Goal: Task Accomplishment & Management: Complete application form

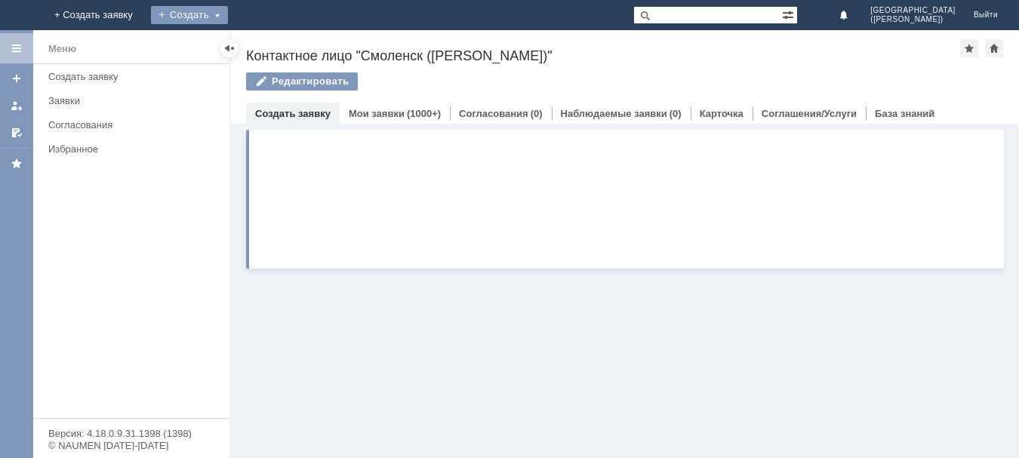
click at [228, 14] on div "Создать" at bounding box center [189, 15] width 77 height 18
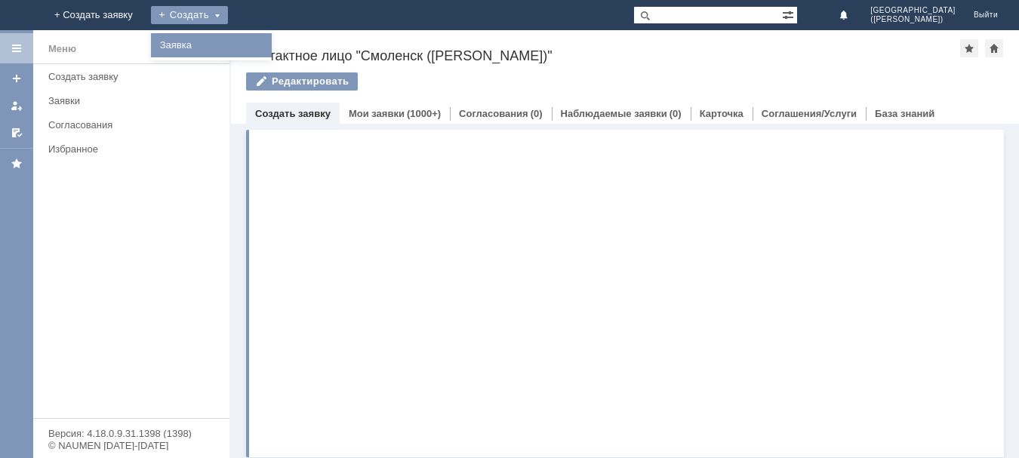
click at [269, 51] on link "Заявка" at bounding box center [211, 45] width 115 height 18
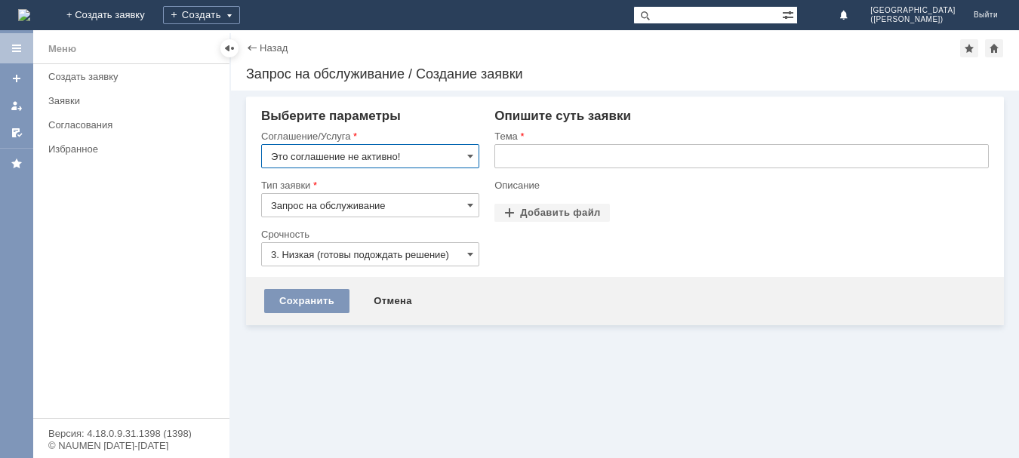
click at [459, 158] on input "Это соглашение не активно!" at bounding box center [370, 156] width 218 height 24
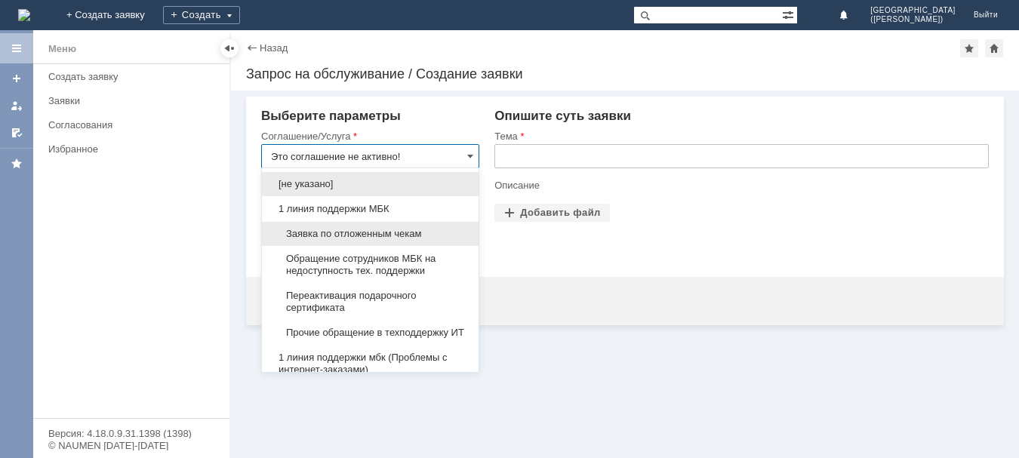
click at [386, 241] on div "Заявка по отложенным чекам" at bounding box center [370, 234] width 217 height 24
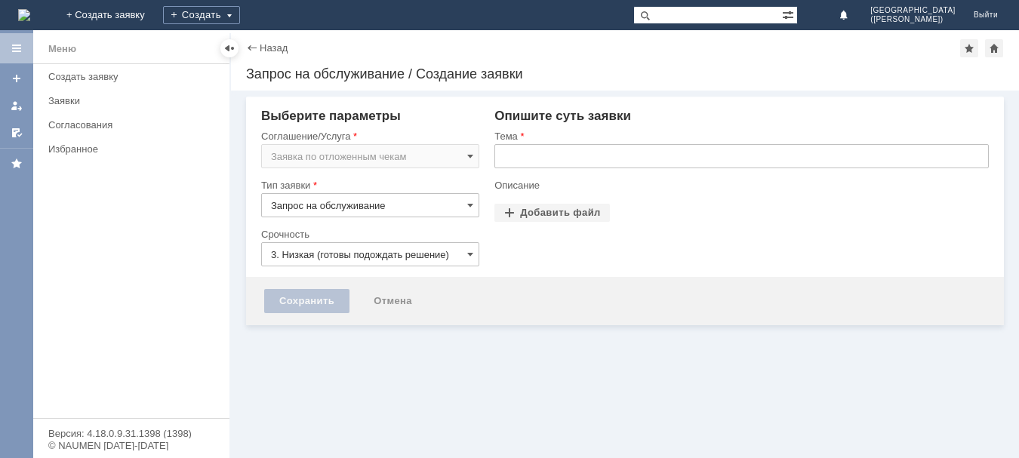
type input "Заявка по отложенным чекам"
click at [423, 260] on input "3. Низкая (готовы подождать решение)" at bounding box center [370, 254] width 218 height 24
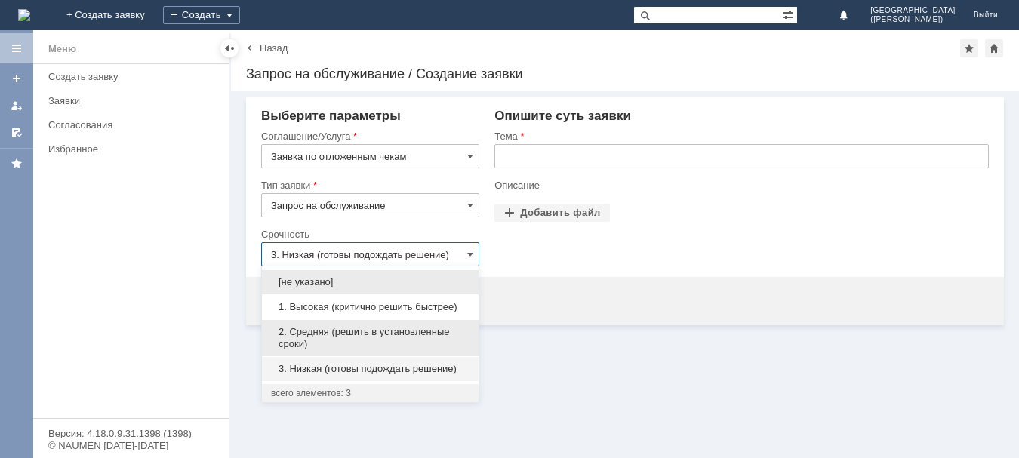
click at [395, 338] on span "2. Средняя (решить в установленные сроки)" at bounding box center [370, 338] width 198 height 24
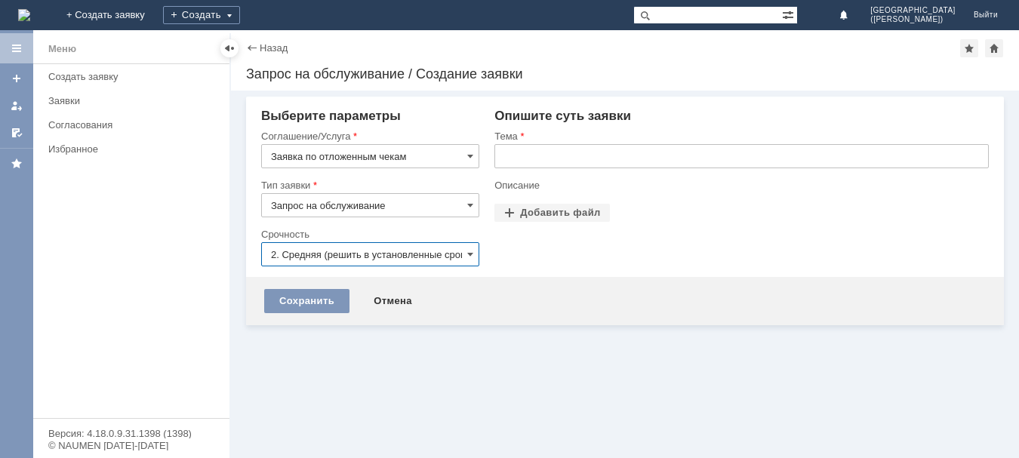
click at [566, 161] on input "text" at bounding box center [741, 156] width 494 height 24
type input "2. Средняя (решить в установленные сроки)"
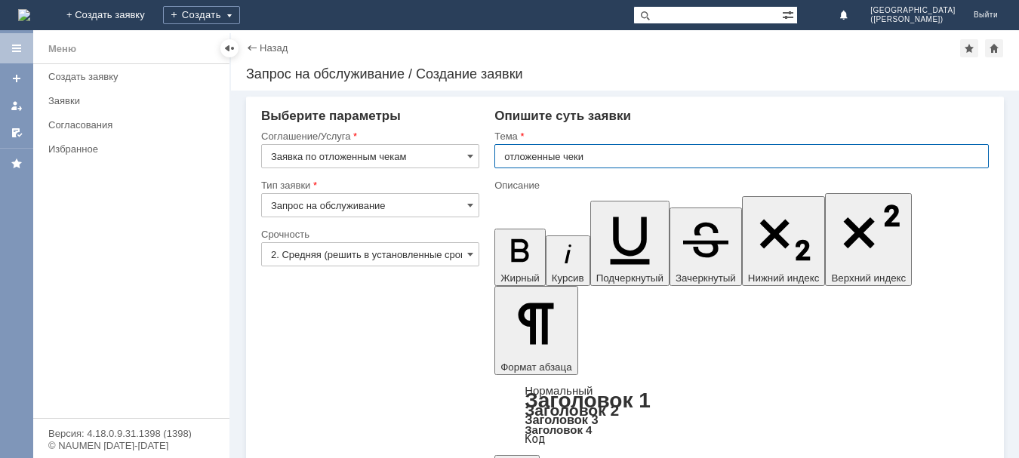
type input "отложенные чеки"
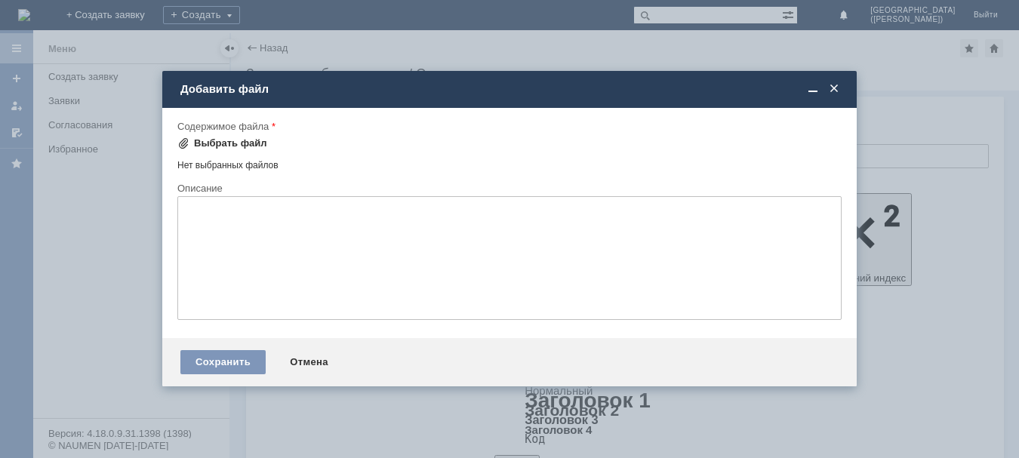
click at [233, 142] on div "Выбрать файл" at bounding box center [230, 143] width 73 height 12
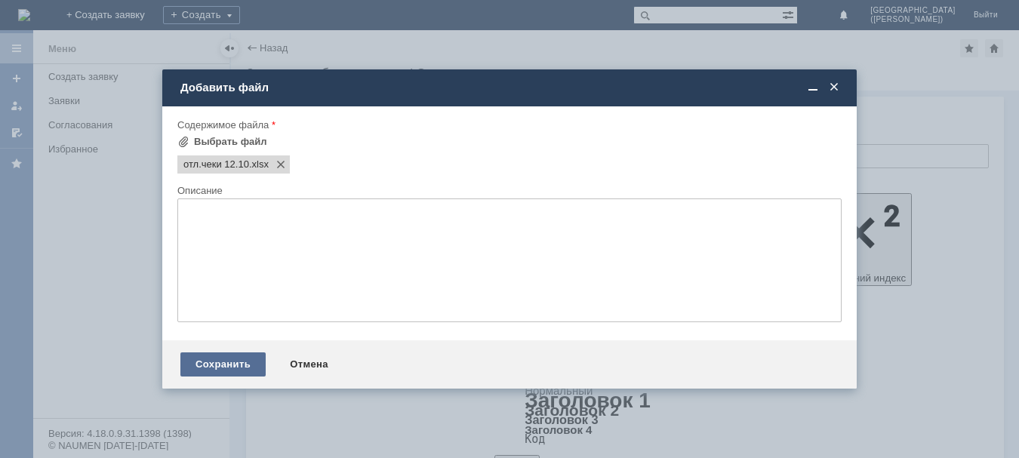
click at [196, 361] on div "Сохранить" at bounding box center [222, 364] width 85 height 24
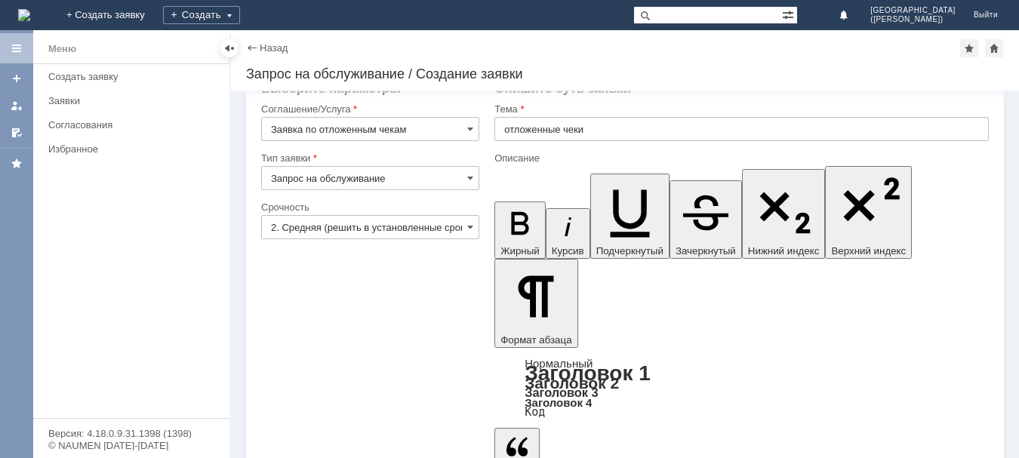
scroll to position [39, 0]
